Goal: Task Accomplishment & Management: Use online tool/utility

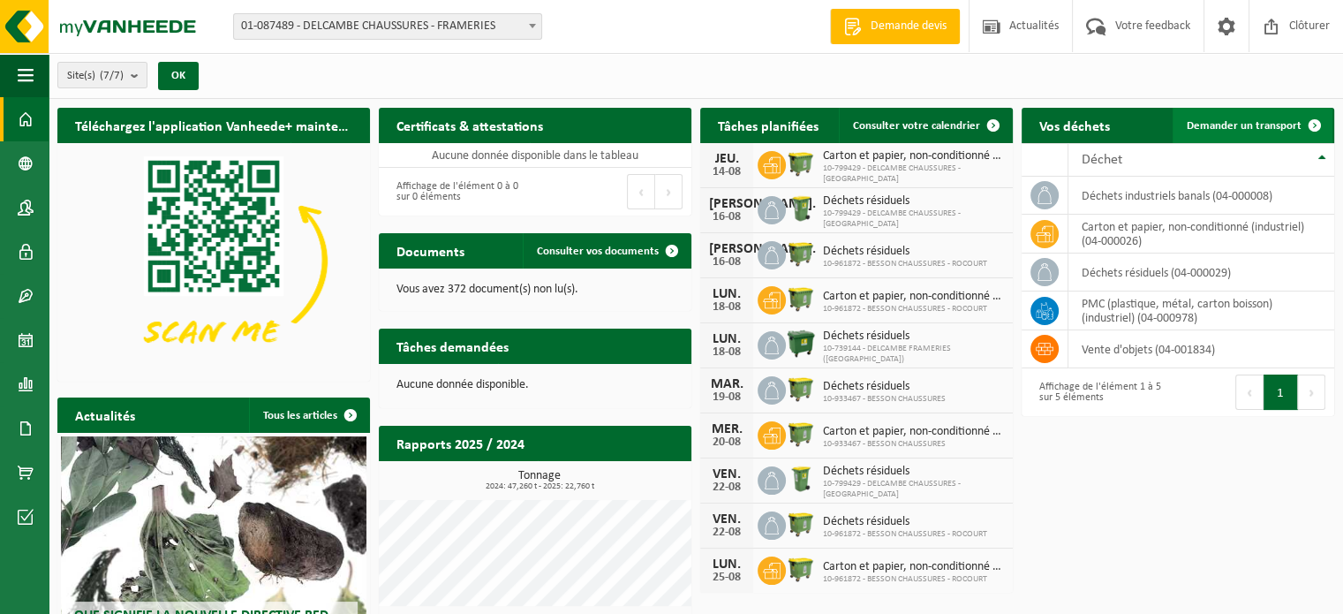
click at [1258, 126] on span "Demander un transport" at bounding box center [1244, 125] width 115 height 11
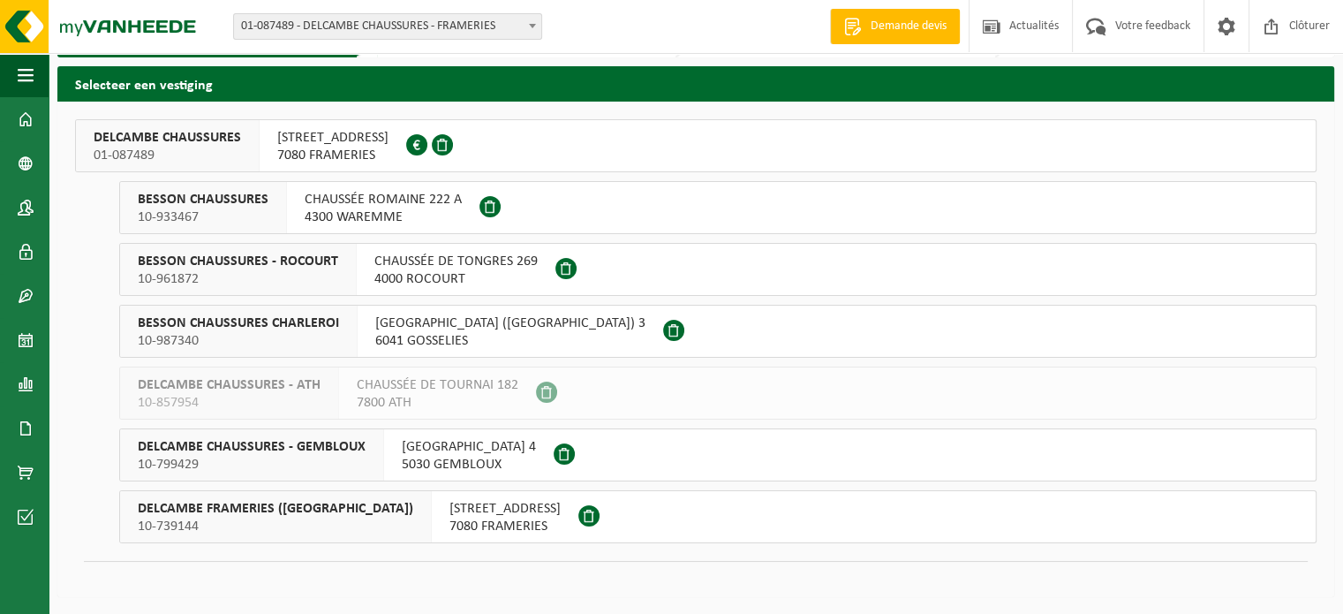
click at [504, 518] on span "7080 FRAMERIES" at bounding box center [505, 527] width 111 height 18
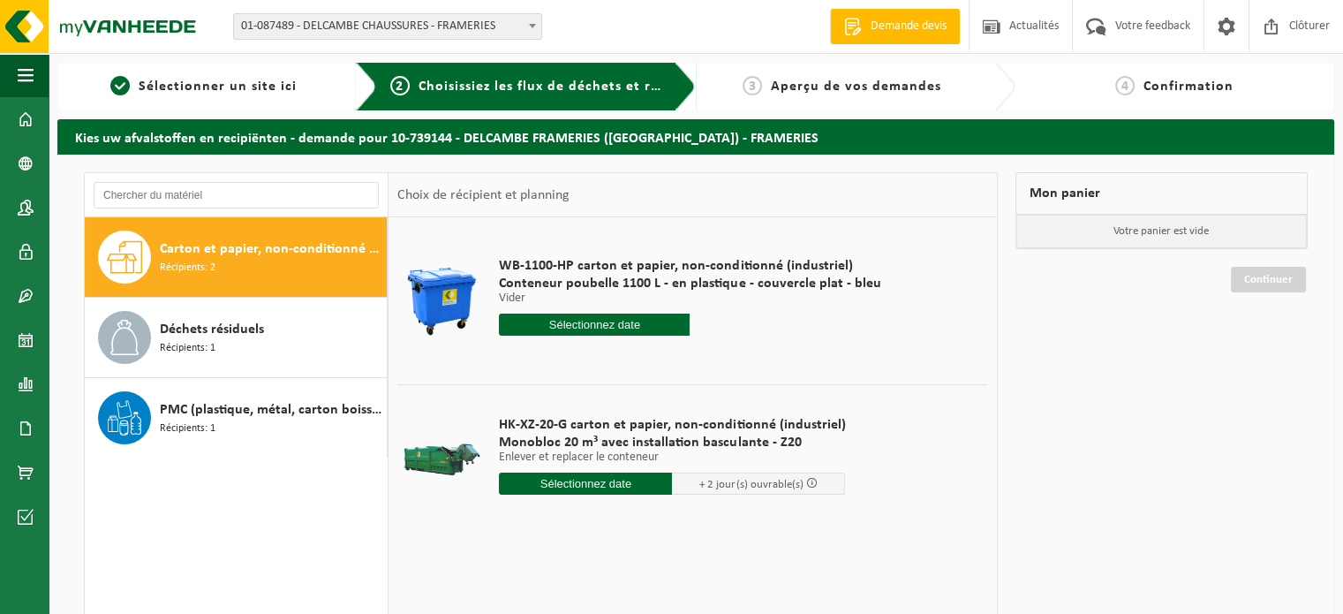
click at [601, 485] on input "text" at bounding box center [585, 484] width 173 height 22
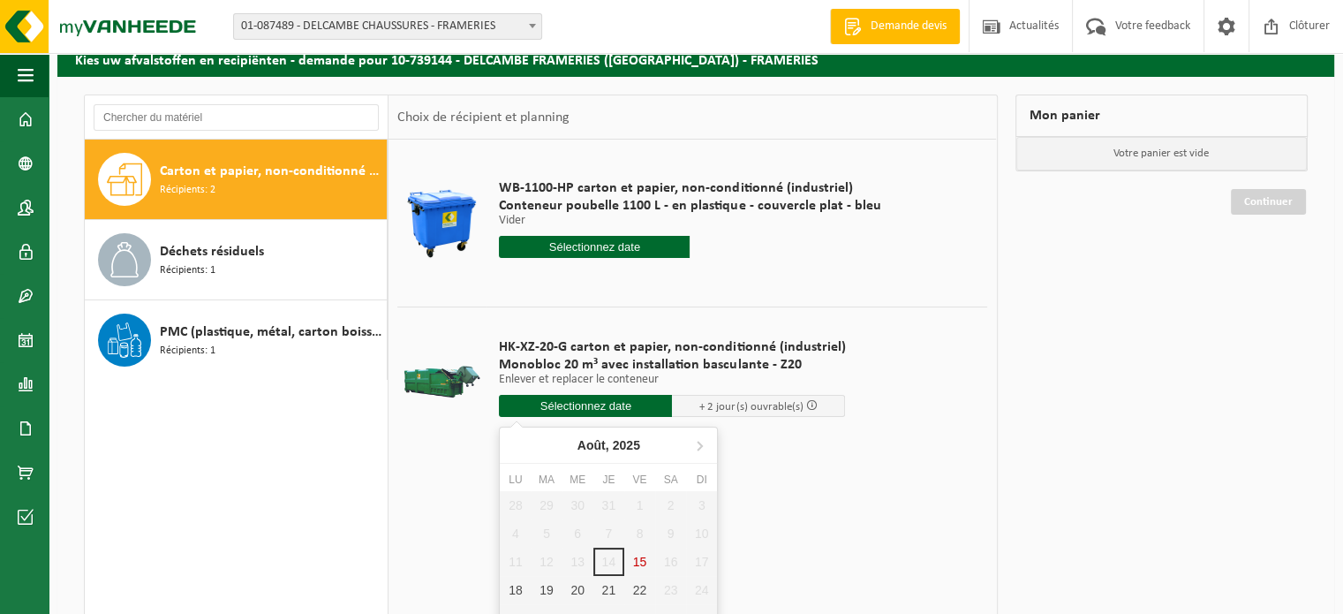
scroll to position [177, 0]
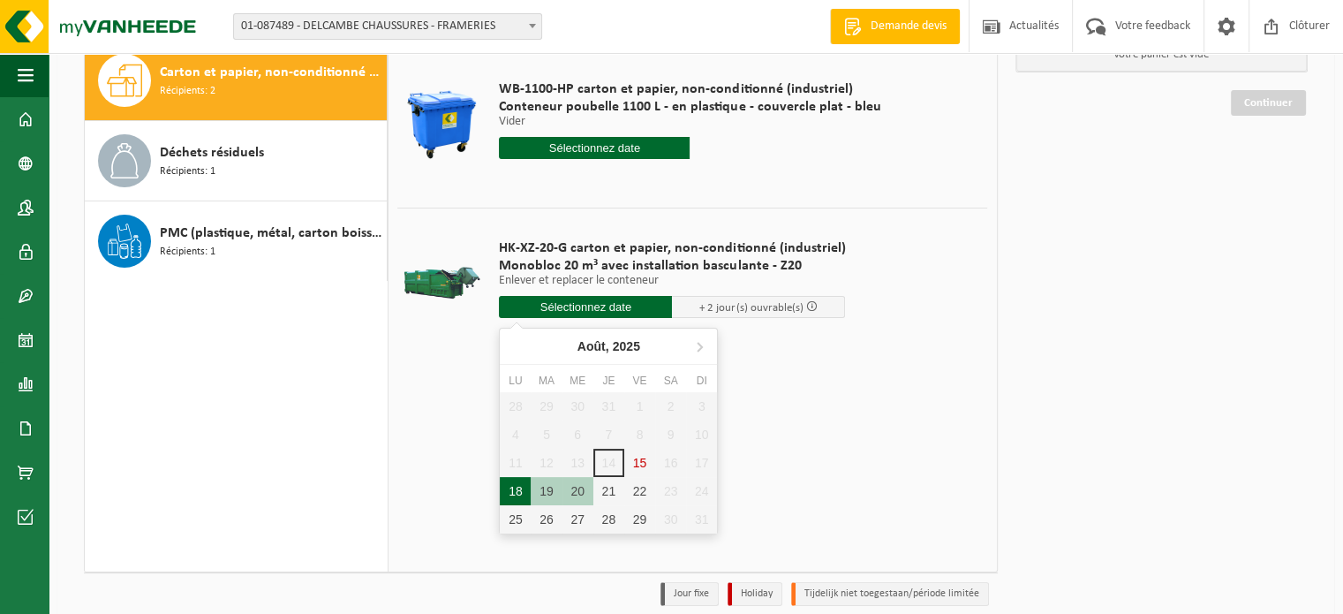
click at [518, 491] on div "18" at bounding box center [515, 491] width 31 height 28
type input "à partir de 2025-08-18"
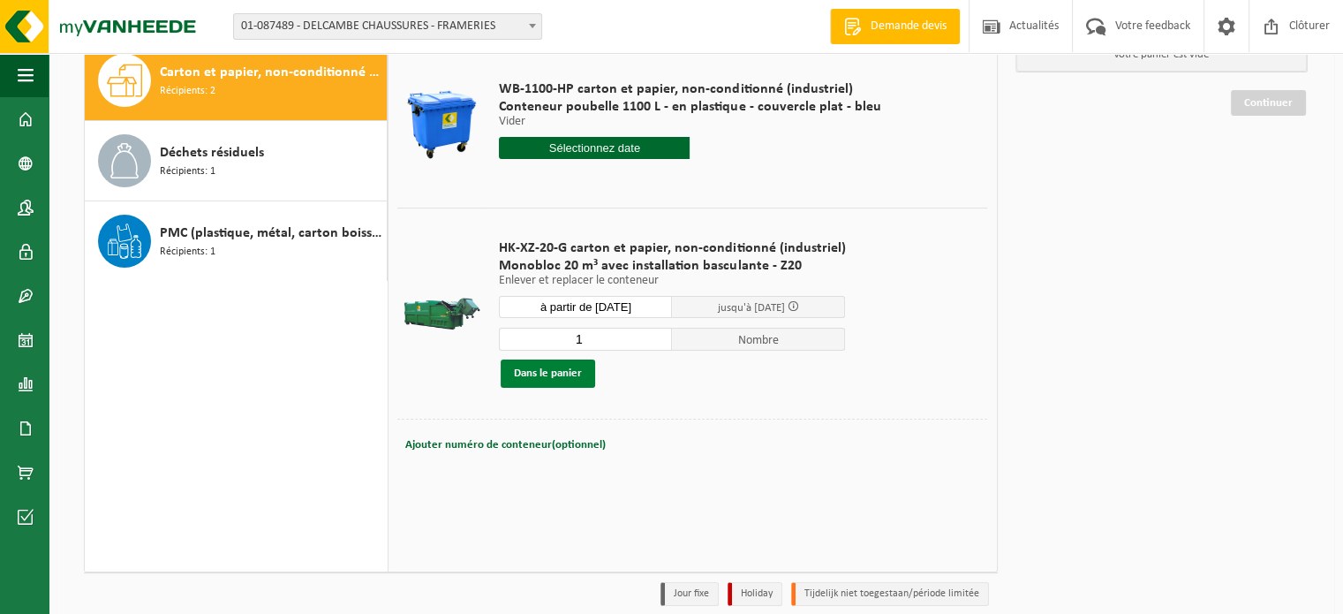
click at [556, 372] on button "Dans le panier" at bounding box center [548, 373] width 95 height 28
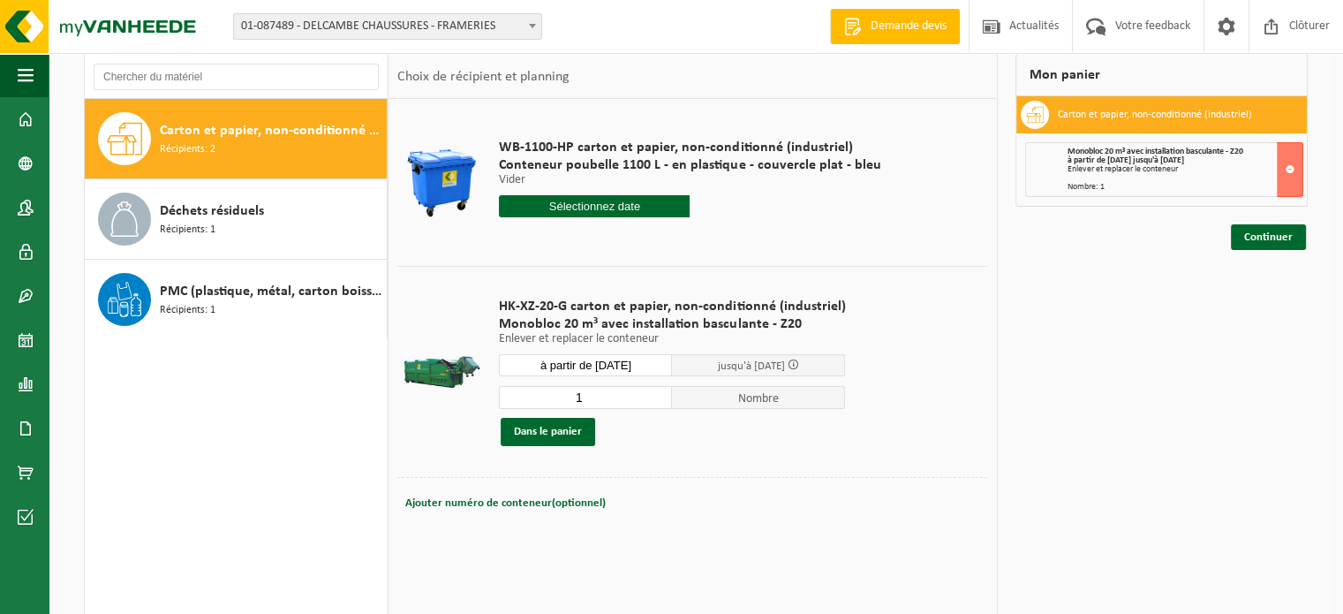
scroll to position [88, 0]
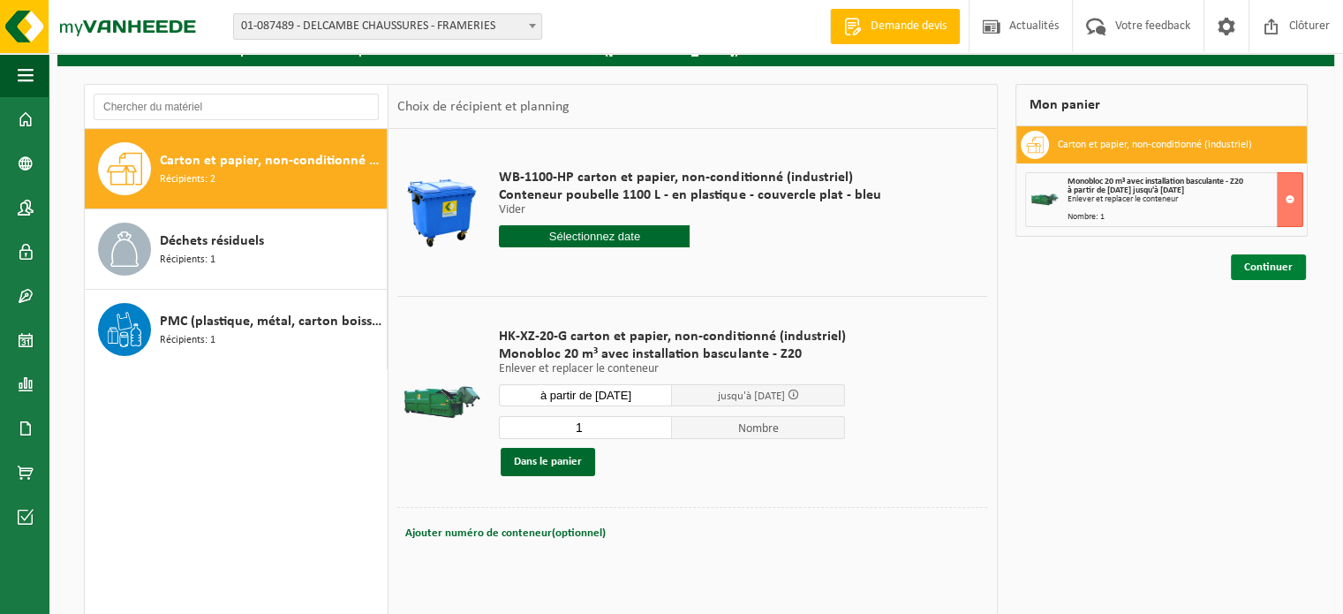
click at [1268, 271] on link "Continuer" at bounding box center [1268, 267] width 75 height 26
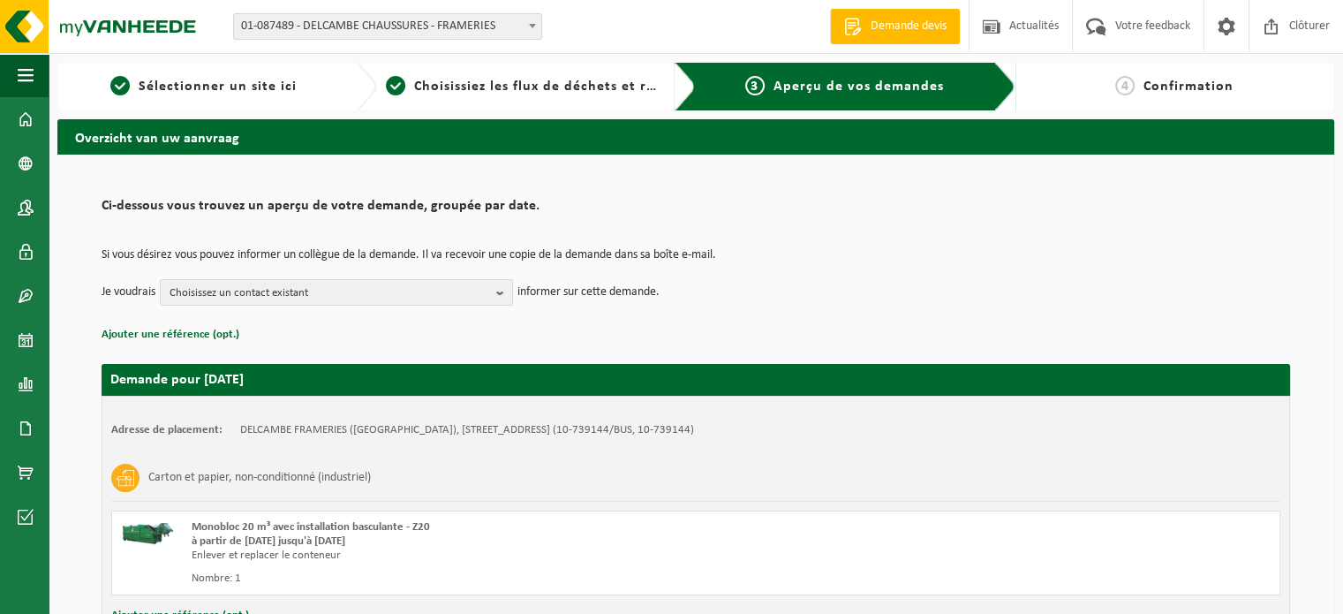
scroll to position [142, 0]
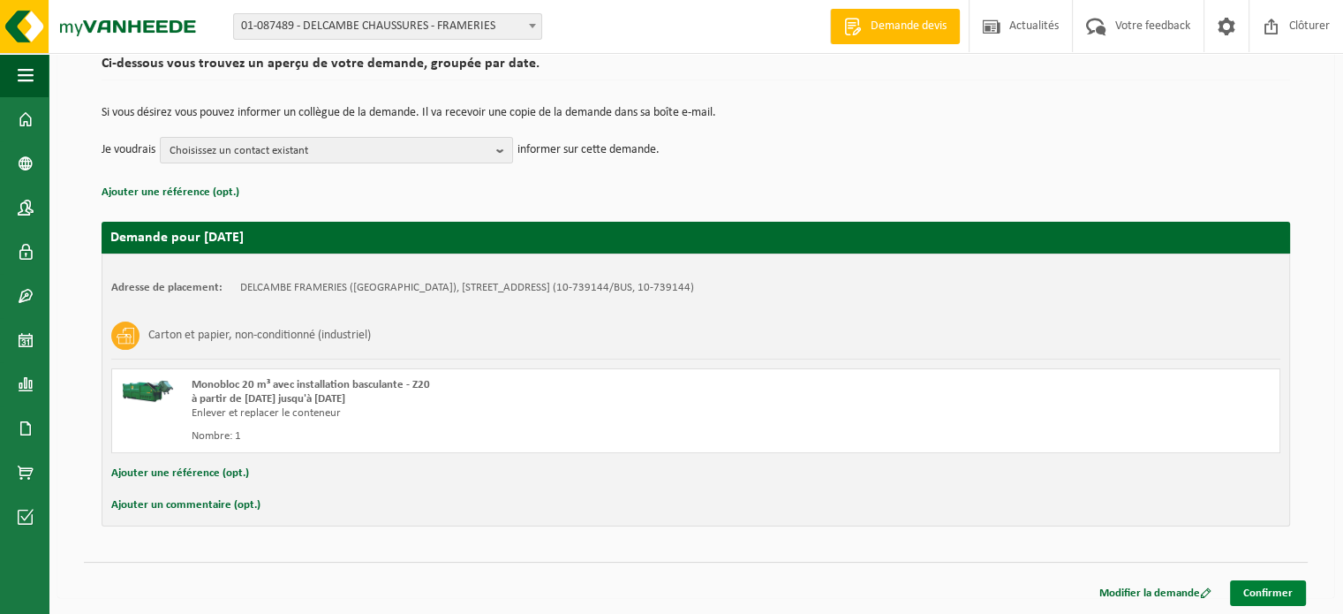
click at [1279, 592] on link "Confirmer" at bounding box center [1268, 593] width 76 height 26
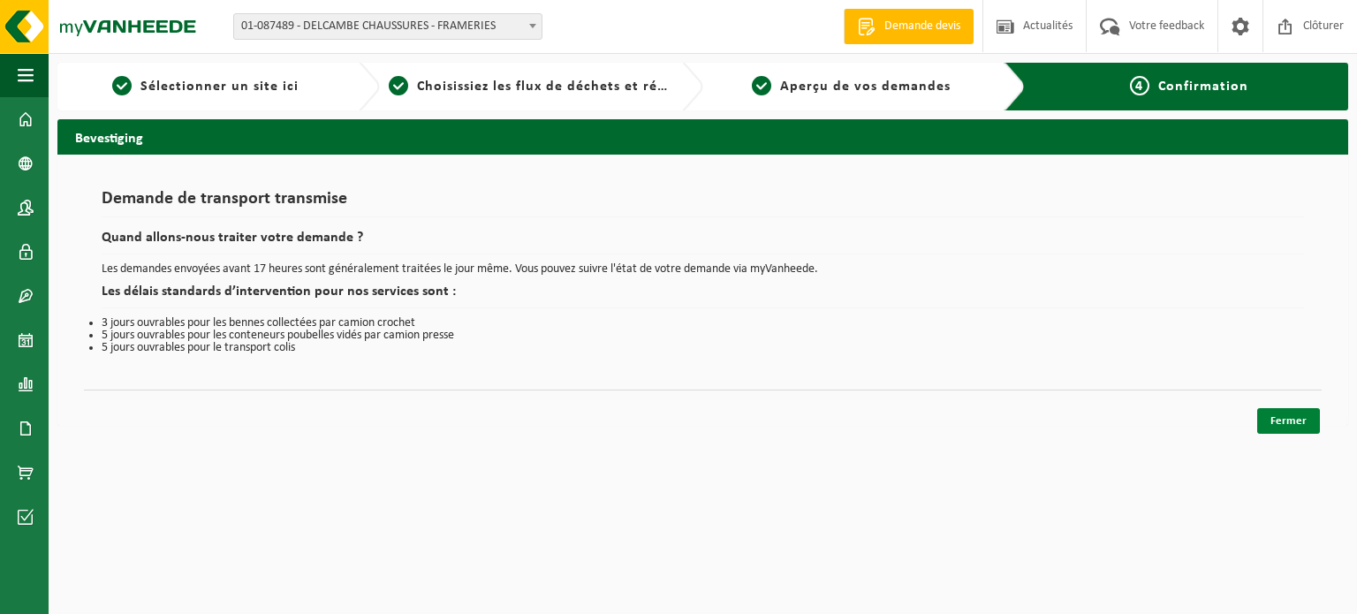
click at [1281, 419] on link "Fermer" at bounding box center [1288, 421] width 63 height 26
